Goal: Task Accomplishment & Management: Complete application form

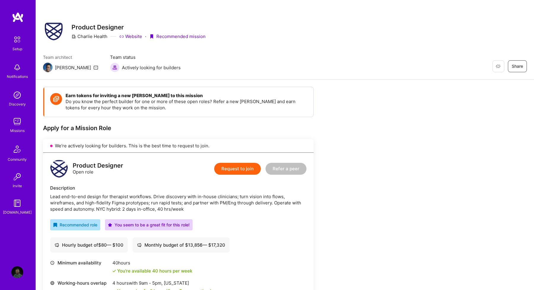
click at [233, 171] on button "Request to join" at bounding box center [237, 169] width 47 height 12
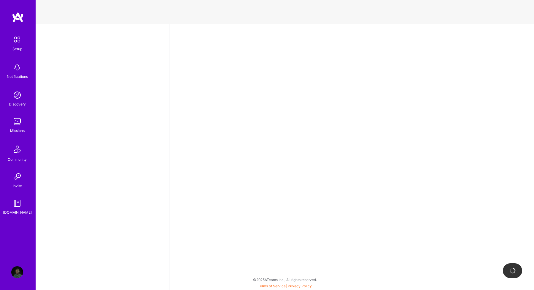
select select "XK"
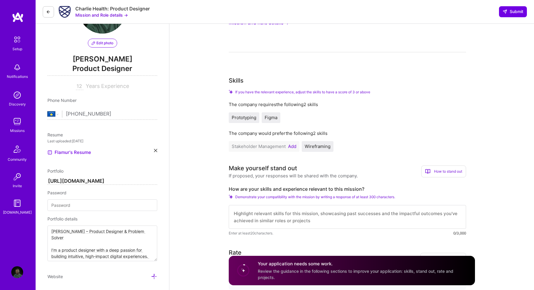
scroll to position [34, 0]
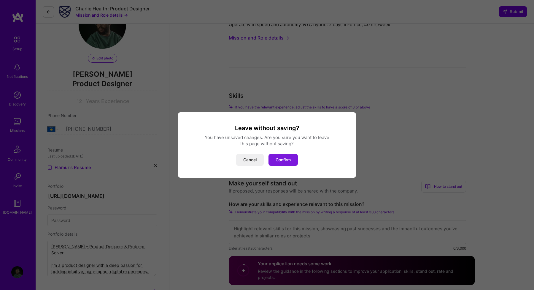
click at [276, 161] on button "Confirm" at bounding box center [283, 160] width 29 height 12
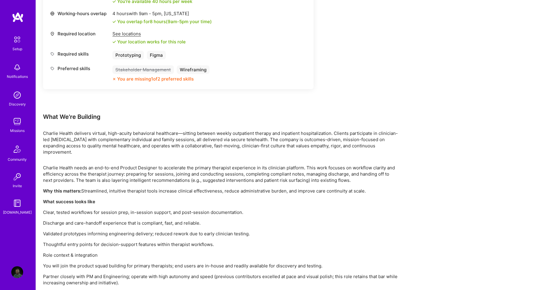
scroll to position [284, 0]
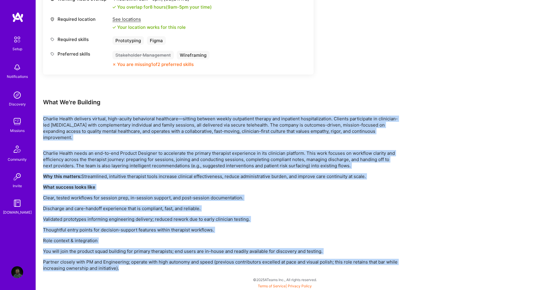
drag, startPoint x: 40, startPoint y: 116, endPoint x: 285, endPoint y: 270, distance: 289.0
click at [285, 270] on div "Earn tokens for inviting a new A.Teamer to this mission Do you know the perfect…" at bounding box center [285, 43] width 498 height 494
copy div "Charlie Health delivers virtual, high-acuity behavioral healthcare—sitting betw…"
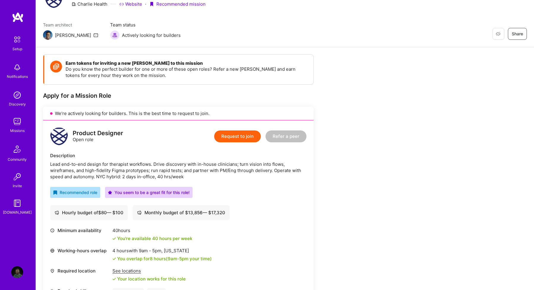
scroll to position [29, 0]
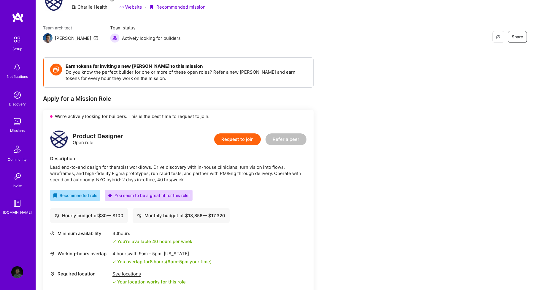
click at [228, 134] on button "Request to join" at bounding box center [237, 139] width 47 height 12
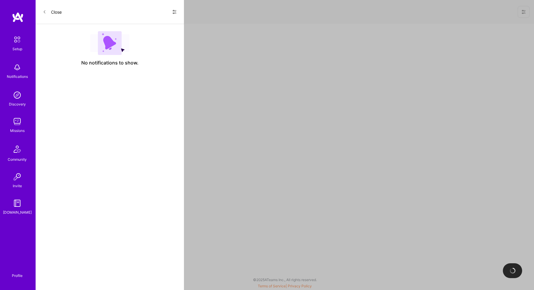
scroll to position [29, 0]
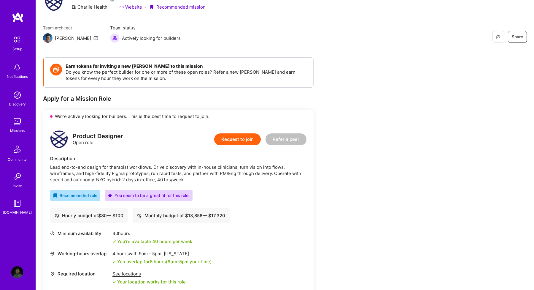
click at [232, 140] on button "Request to join" at bounding box center [237, 139] width 47 height 12
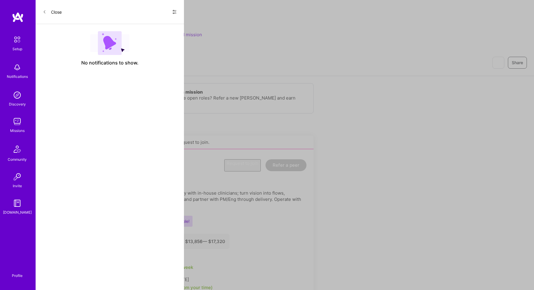
select select "XK"
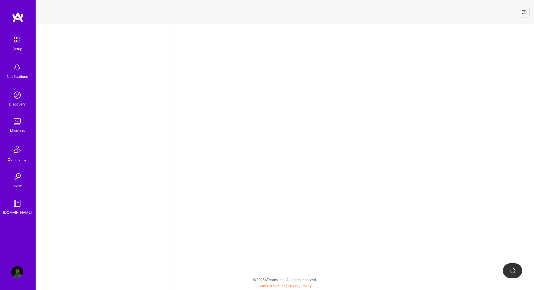
select select "XK"
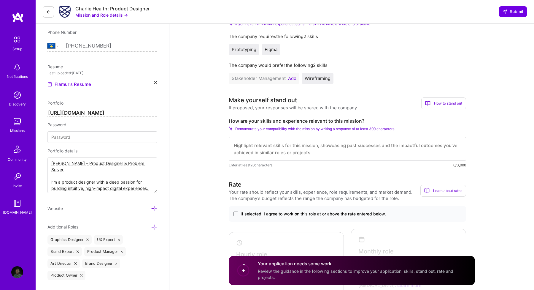
scroll to position [127, 0]
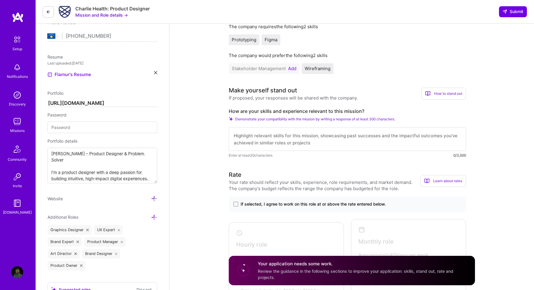
click at [280, 141] on textarea at bounding box center [347, 139] width 237 height 24
paste textarea "I’m a strong fit for this role because I’ve spent my career designing complex, …"
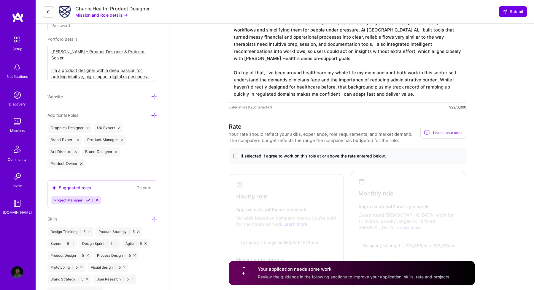
scroll to position [230, 0]
type textarea "I’m a strong fit for this role because I’ve spent my career designing complex, …"
click at [283, 156] on span "If selected, I agree to work on this role at or above the rate entered below." at bounding box center [313, 155] width 145 height 6
click at [0, 0] on input "If selected, I agree to work on this role at or above the rate entered below." at bounding box center [0, 0] width 0 height 0
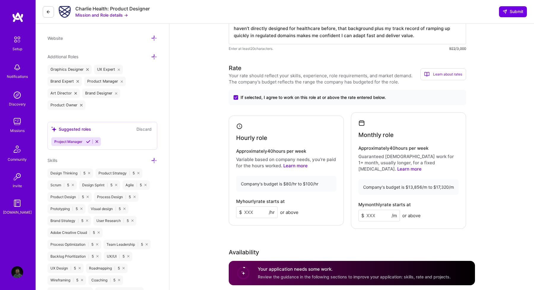
scroll to position [295, 0]
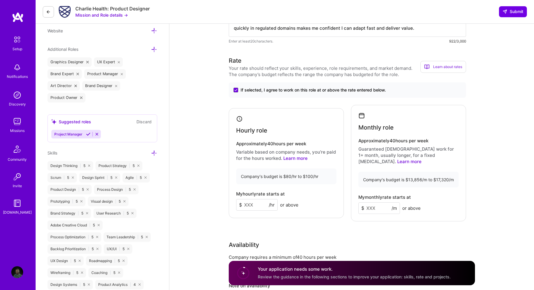
click at [404, 156] on p "Guaranteed full-time work for 1+ month, usually longer, for a fixed retainer. L…" at bounding box center [409, 155] width 100 height 19
click at [370, 202] on input at bounding box center [380, 208] width 42 height 12
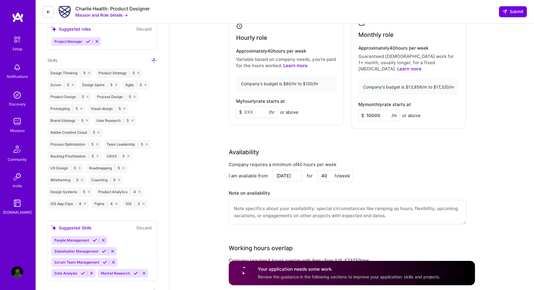
scroll to position [401, 0]
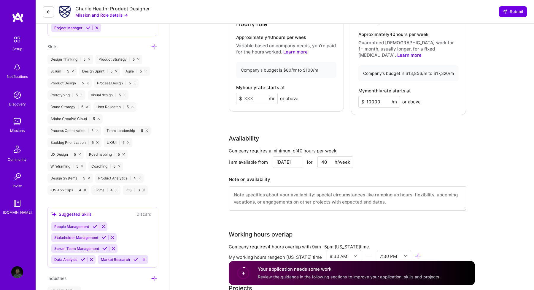
type input "10000"
click at [280, 156] on input "Aug 17" at bounding box center [287, 162] width 29 height 12
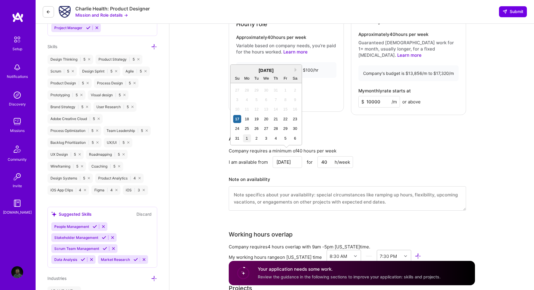
click at [246, 136] on div "1" at bounding box center [247, 138] width 8 height 8
type input "Sep 1"
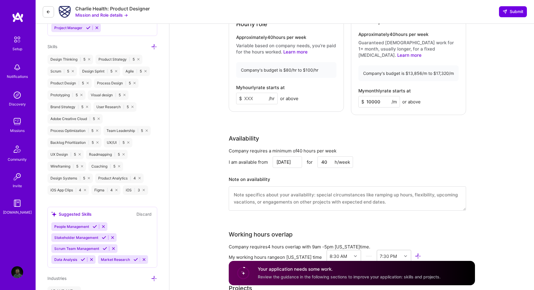
click at [289, 156] on input "Sep 1" at bounding box center [287, 162] width 29 height 12
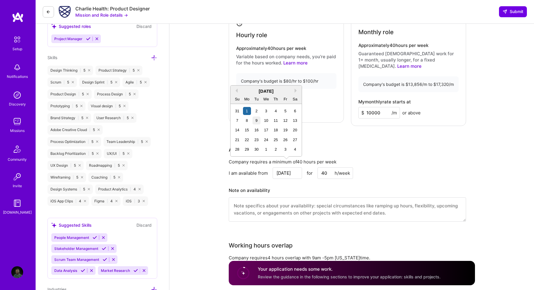
scroll to position [389, 0]
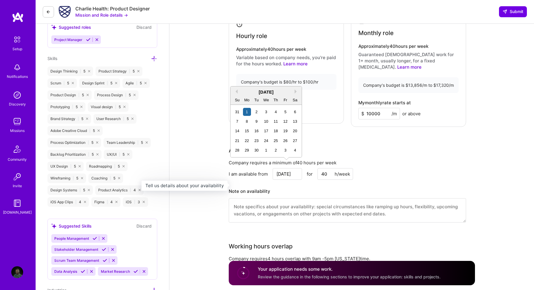
click at [281, 189] on h3 "Note on availability" at bounding box center [347, 191] width 237 height 9
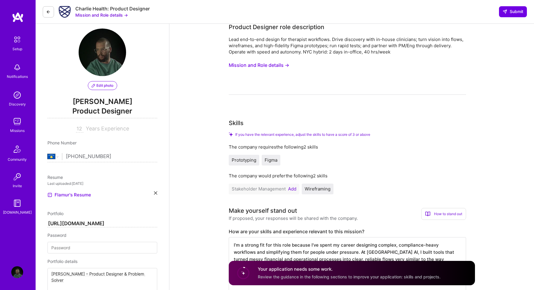
scroll to position [0, 0]
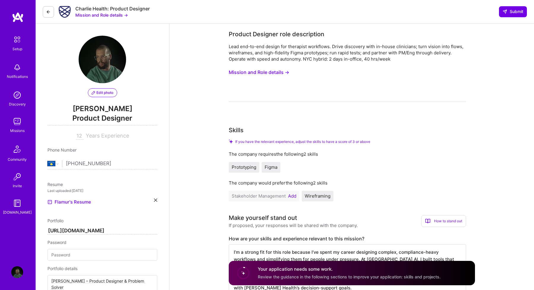
click at [284, 74] on button "Mission and Role details →" at bounding box center [259, 72] width 61 height 11
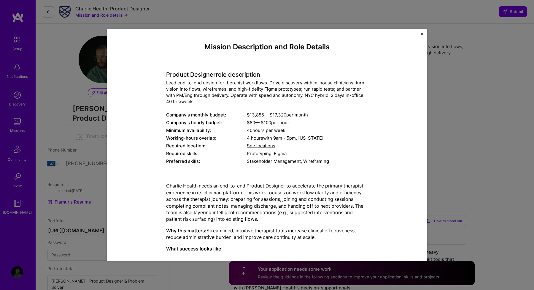
click at [423, 36] on button "Close" at bounding box center [422, 36] width 3 height 6
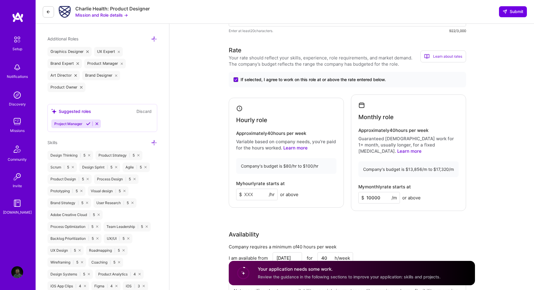
scroll to position [306, 0]
click at [370, 192] on input "10000" at bounding box center [380, 197] width 42 height 12
type input "10000"
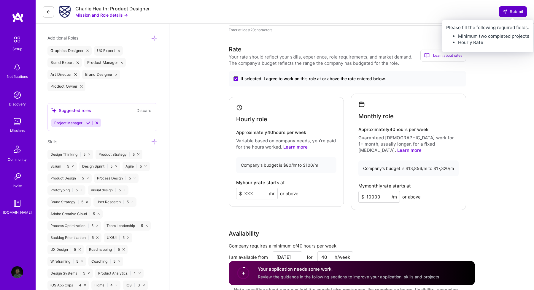
click at [518, 15] on span "Submit" at bounding box center [513, 12] width 21 height 6
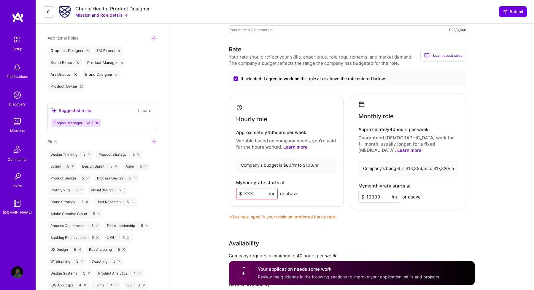
click at [257, 189] on input at bounding box center [257, 194] width 42 height 12
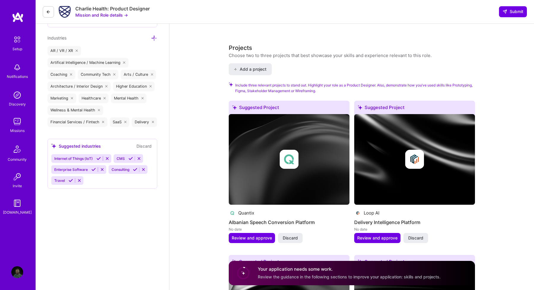
scroll to position [644, 0]
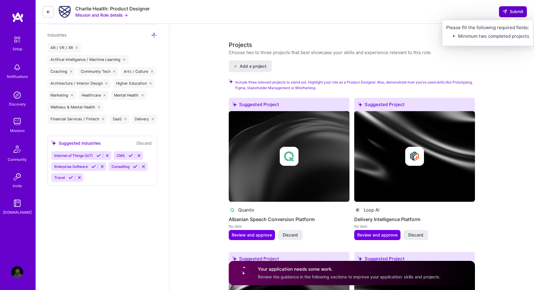
type input "65"
click at [511, 14] on span "Submit" at bounding box center [513, 12] width 21 height 6
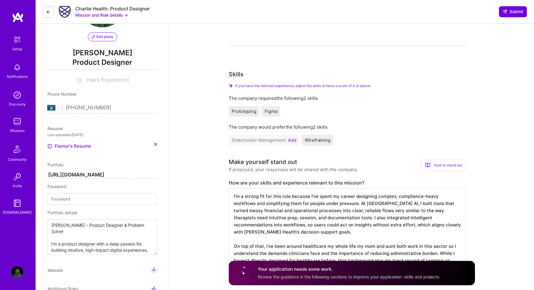
scroll to position [0, 0]
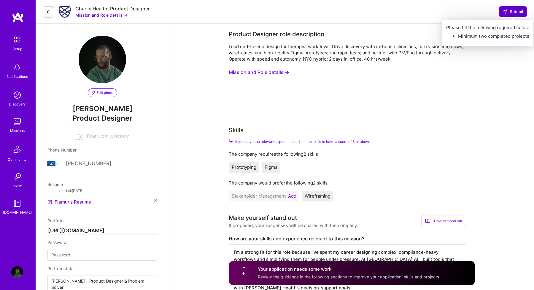
click at [512, 13] on span "Submit" at bounding box center [513, 12] width 21 height 6
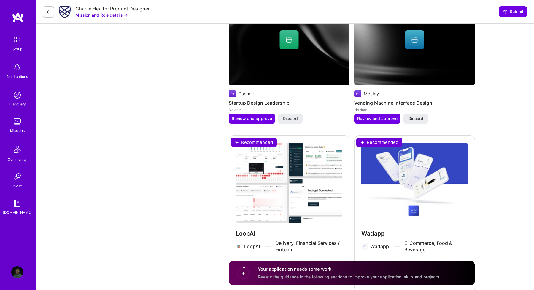
scroll to position [952, 0]
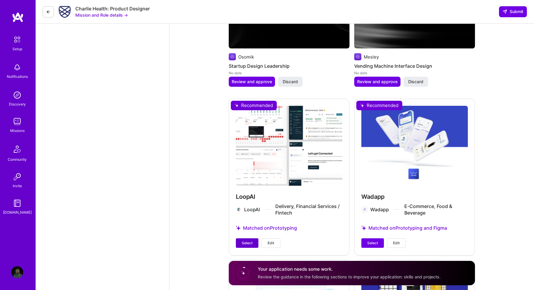
click at [247, 240] on span "Select" at bounding box center [247, 242] width 11 height 5
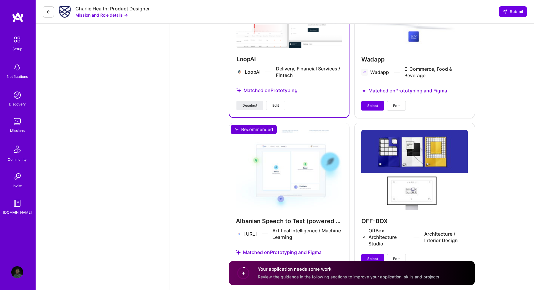
scroll to position [1108, 0]
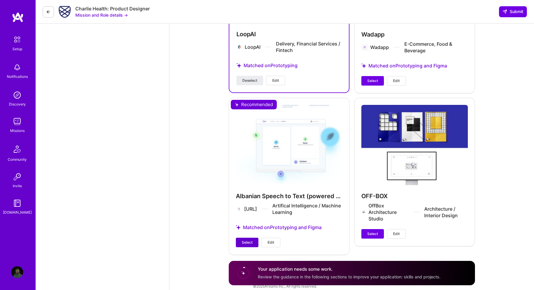
click at [248, 240] on span "Select" at bounding box center [247, 242] width 11 height 5
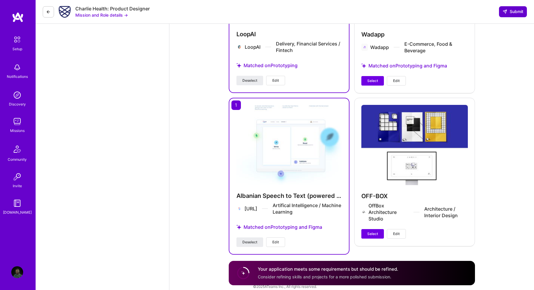
click at [508, 13] on span "Submit" at bounding box center [513, 12] width 21 height 6
click at [513, 13] on span "Submit" at bounding box center [513, 12] width 21 height 6
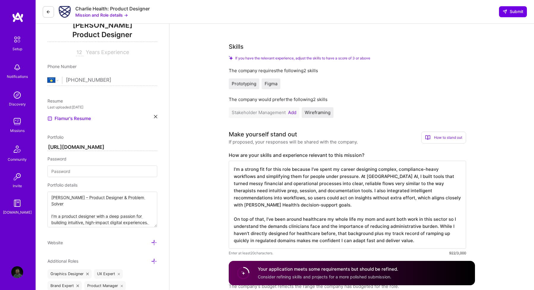
scroll to position [83, 0]
click at [291, 114] on button "Add" at bounding box center [292, 113] width 8 height 5
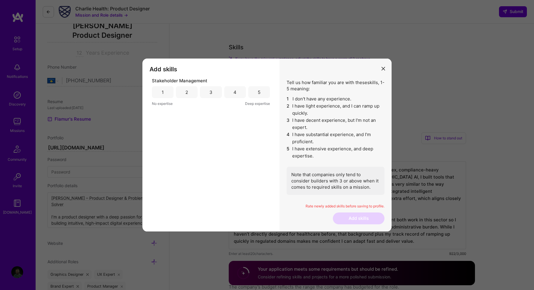
click at [255, 90] on div "5" at bounding box center [259, 92] width 22 height 12
click at [365, 220] on button "Add skills" at bounding box center [359, 218] width 52 height 12
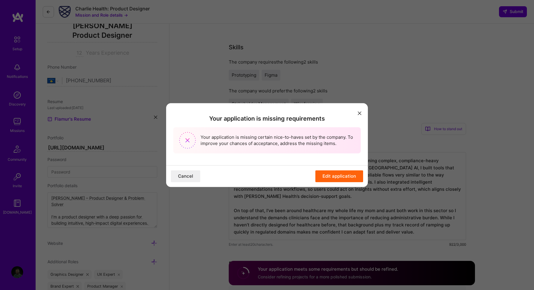
click at [335, 178] on button "Edit application" at bounding box center [340, 176] width 48 height 12
click at [337, 175] on button "Edit application" at bounding box center [340, 176] width 48 height 12
click at [358, 113] on icon "modal" at bounding box center [360, 113] width 4 height 4
click at [339, 172] on button "Edit application" at bounding box center [340, 176] width 48 height 12
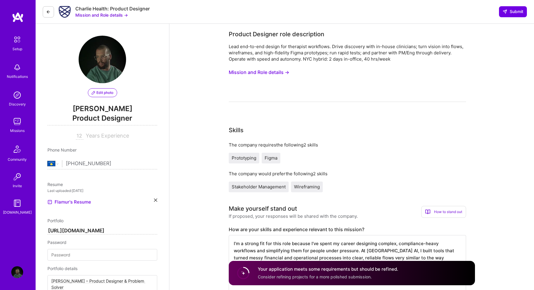
select select "XK"
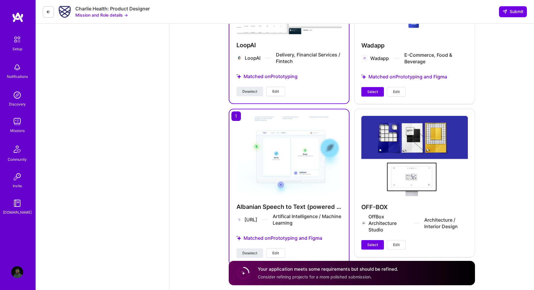
scroll to position [1099, 0]
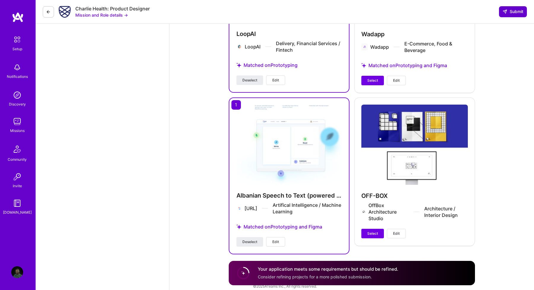
click at [503, 9] on span "Submit" at bounding box center [513, 12] width 21 height 6
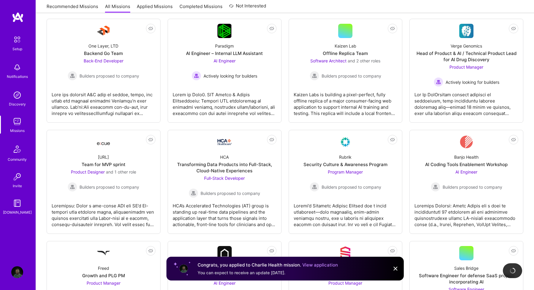
scroll to position [316, 0]
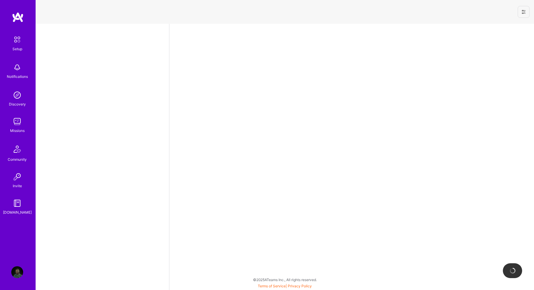
select select "XK"
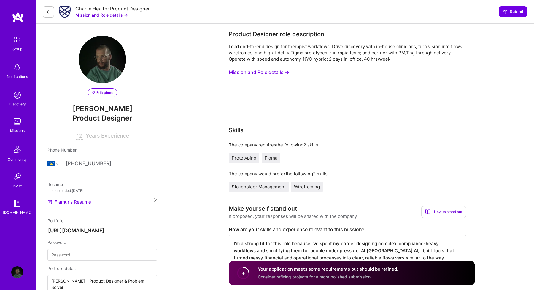
click at [20, 22] on img at bounding box center [18, 17] width 12 height 11
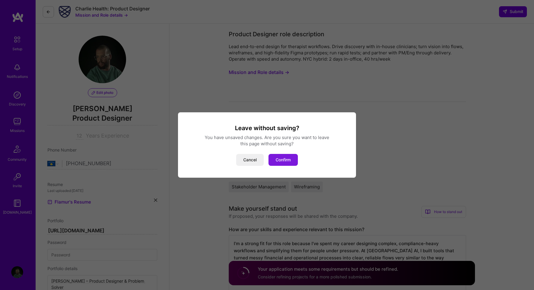
click at [285, 162] on button "Confirm" at bounding box center [283, 160] width 29 height 12
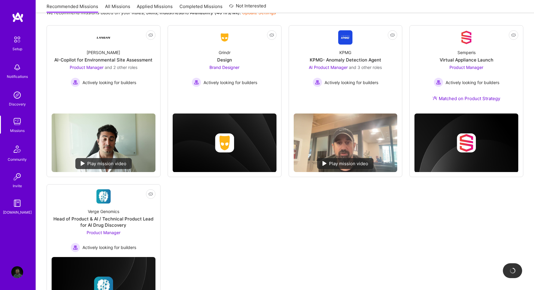
scroll to position [119, 0]
